Goal: Find specific page/section: Find specific page/section

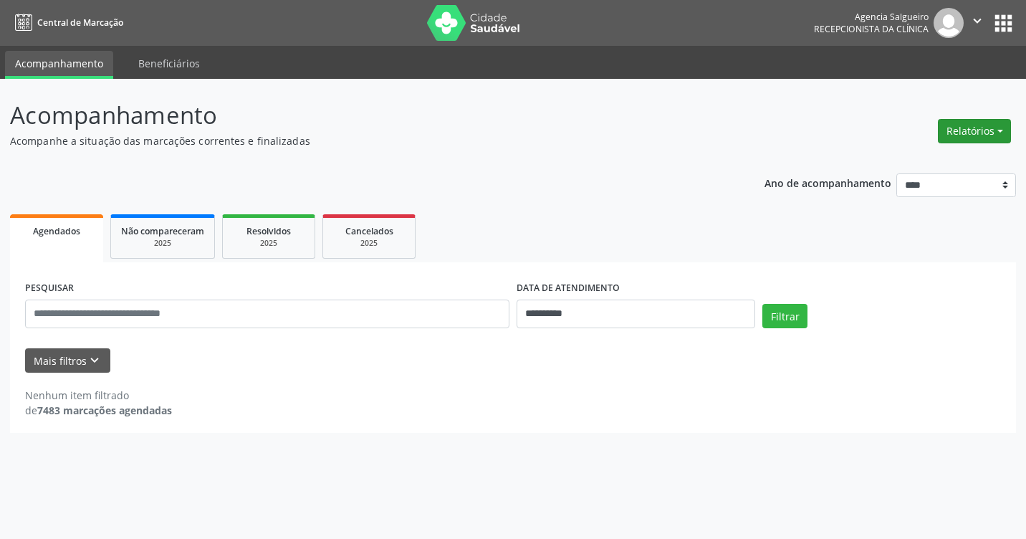
click at [994, 130] on button "Relatórios" at bounding box center [973, 131] width 73 height 24
click at [932, 161] on link "Agendamentos" at bounding box center [934, 162] width 154 height 20
select select "*"
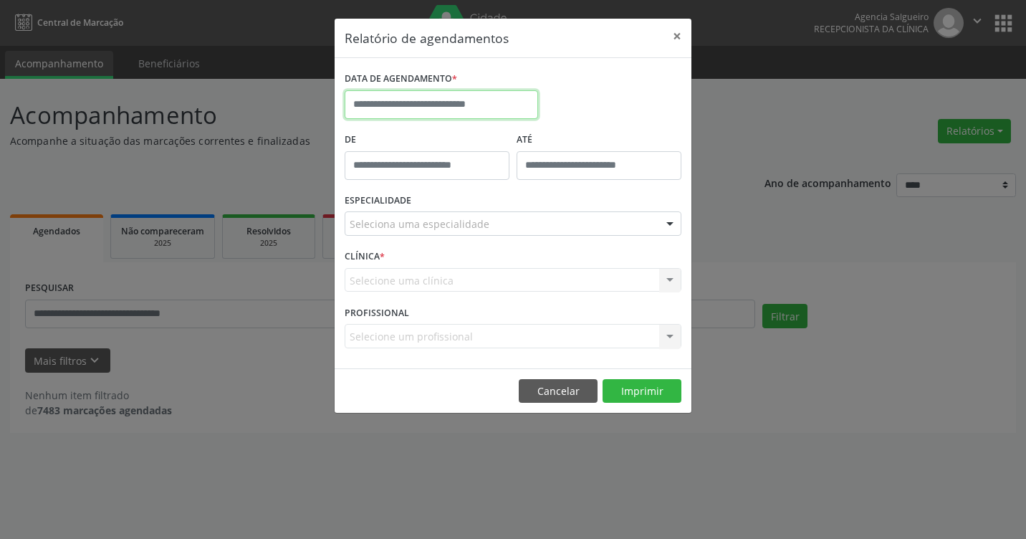
click at [448, 109] on input "text" at bounding box center [440, 104] width 193 height 29
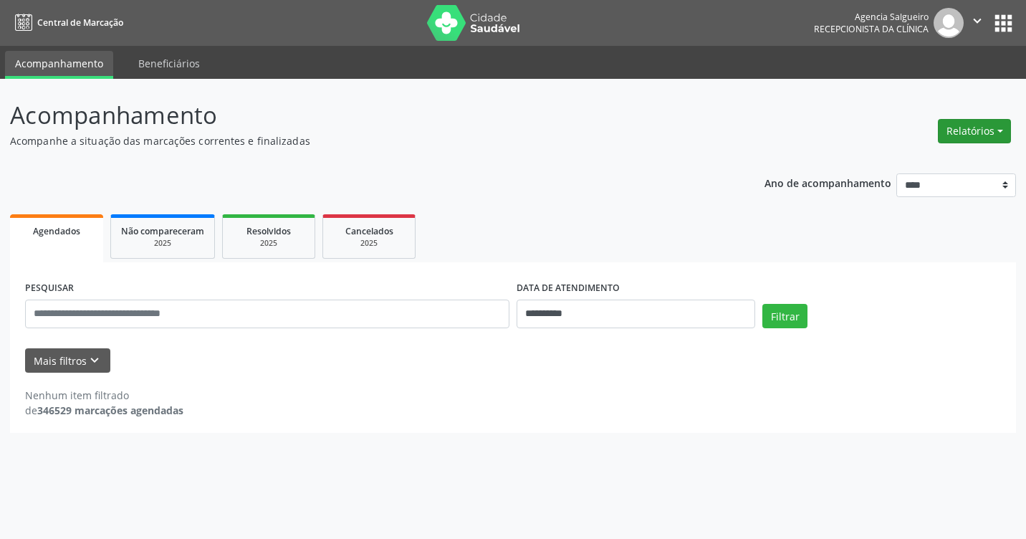
click at [1005, 130] on button "Relatórios" at bounding box center [973, 131] width 73 height 24
click at [942, 148] on ul "Agendamentos Procedimentos realizados" at bounding box center [934, 172] width 155 height 52
click at [912, 165] on link "Agendamentos" at bounding box center [934, 162] width 154 height 20
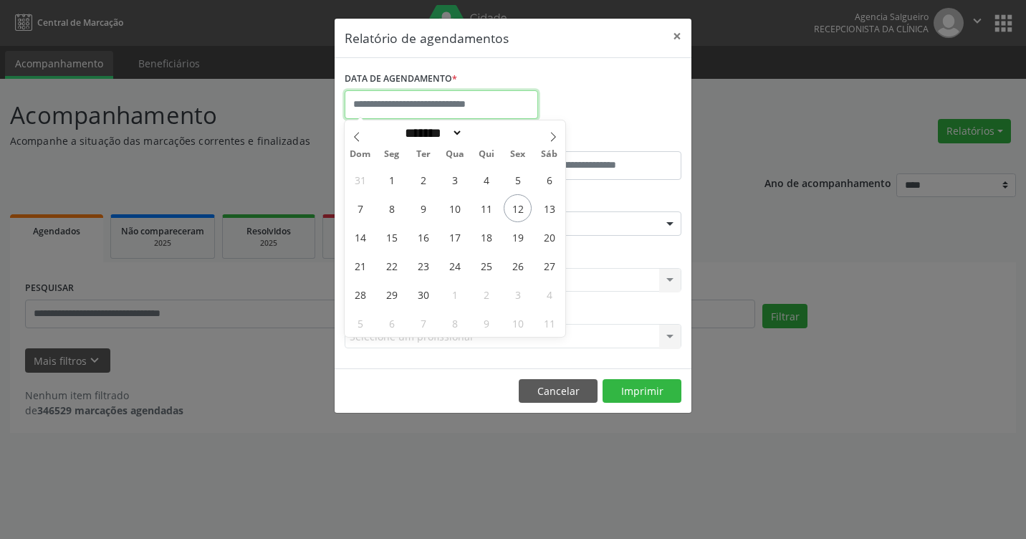
click at [382, 100] on input "text" at bounding box center [440, 104] width 193 height 29
click at [396, 238] on span "15" at bounding box center [391, 237] width 28 height 28
type input "**********"
click at [396, 238] on span "15" at bounding box center [391, 237] width 28 height 28
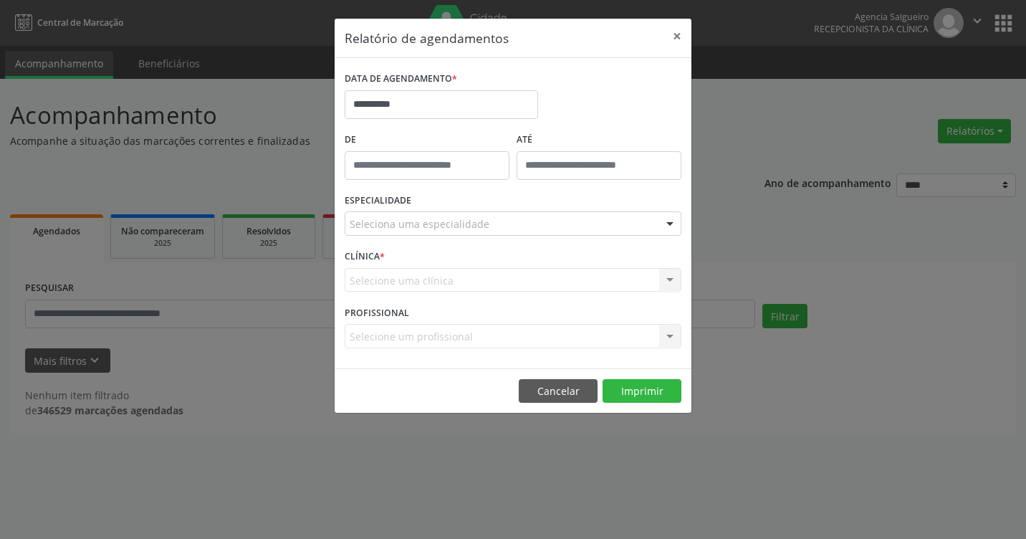
click at [670, 225] on div at bounding box center [669, 224] width 21 height 24
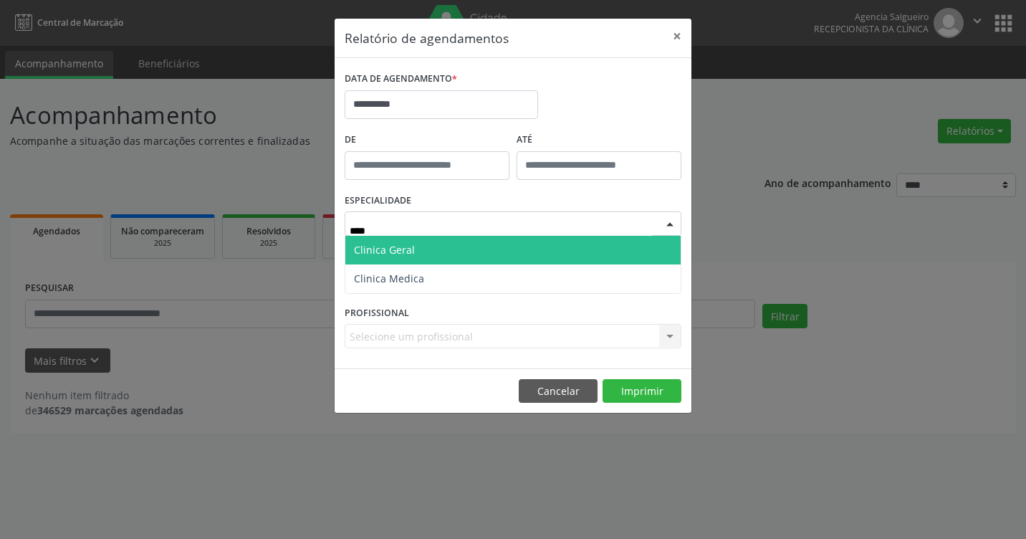
type input "*****"
click at [398, 250] on span "Clinica Geral" at bounding box center [384, 250] width 61 height 14
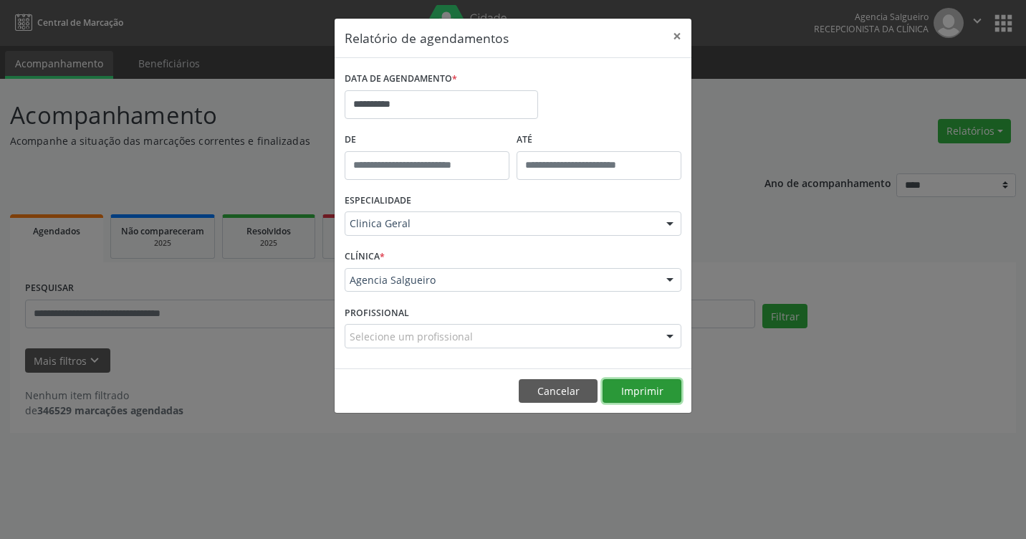
click at [653, 391] on button "Imprimir" at bounding box center [641, 391] width 79 height 24
